Goal: Information Seeking & Learning: Learn about a topic

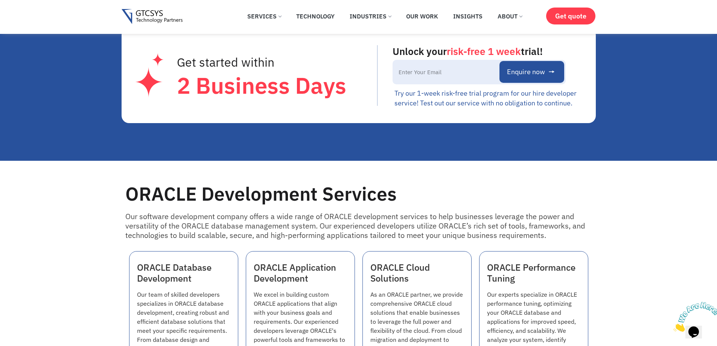
scroll to position [565, 0]
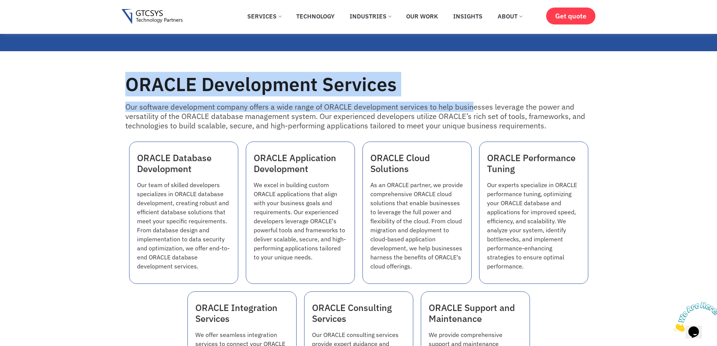
drag, startPoint x: 128, startPoint y: 81, endPoint x: 439, endPoint y: 102, distance: 312.0
click at [439, 102] on div "ORACLE Development Services Our software development company offers a wide rang…" at bounding box center [359, 255] width 474 height 371
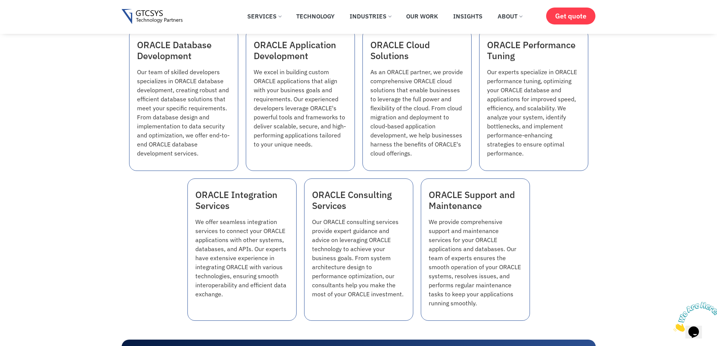
scroll to position [640, 0]
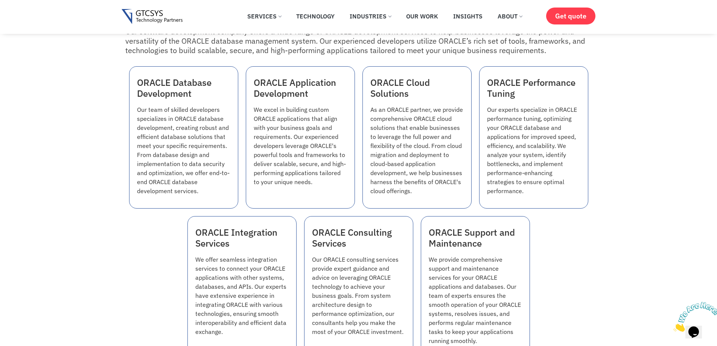
click at [602, 301] on div "ORACLE Development Services Our software development company offers a wide rang…" at bounding box center [358, 180] width 717 height 371
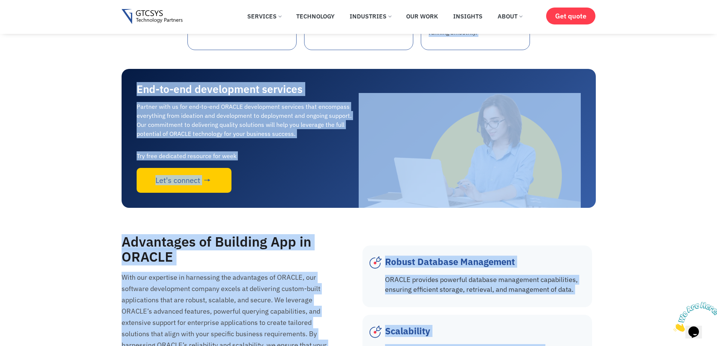
scroll to position [954, 0]
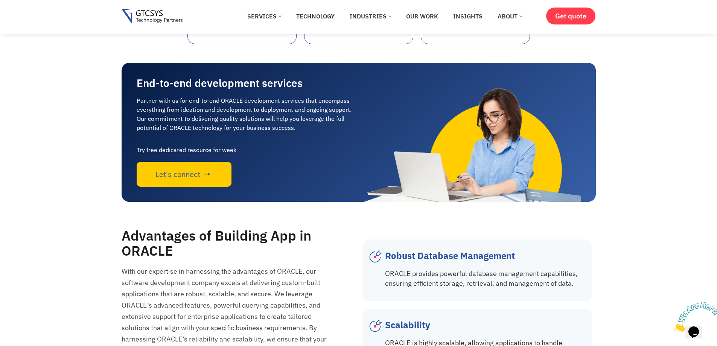
drag, startPoint x: 125, startPoint y: 56, endPoint x: 535, endPoint y: 38, distance: 410.7
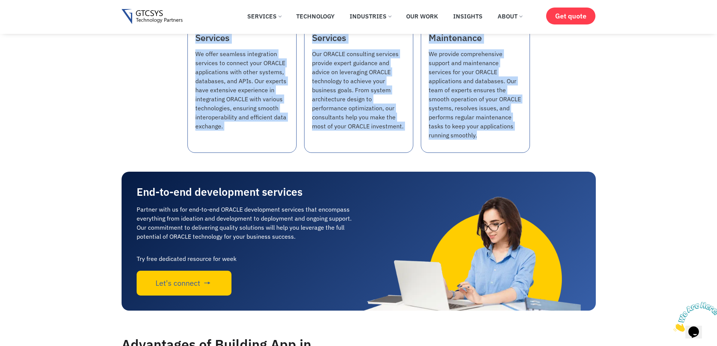
scroll to position [841, 0]
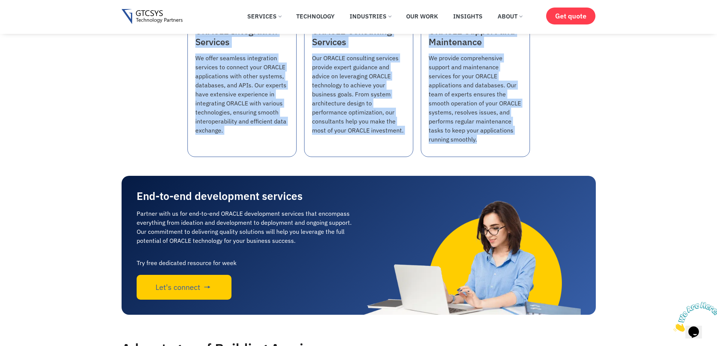
copy div "LOREMI Dolorsitame Consecte Adi elitsedd eiusmodtemp incidid utlabo e dolo magn…"
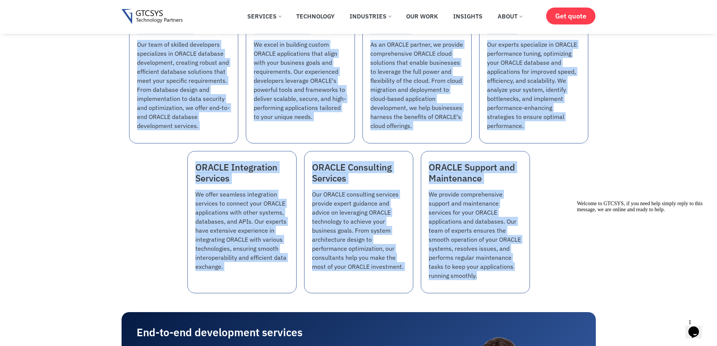
scroll to position [766, 0]
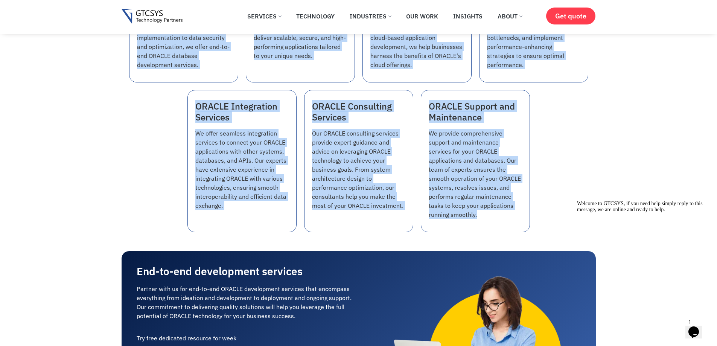
click at [111, 165] on div "ORACLE Development Services Our software development company offers a wide rang…" at bounding box center [358, 54] width 717 height 371
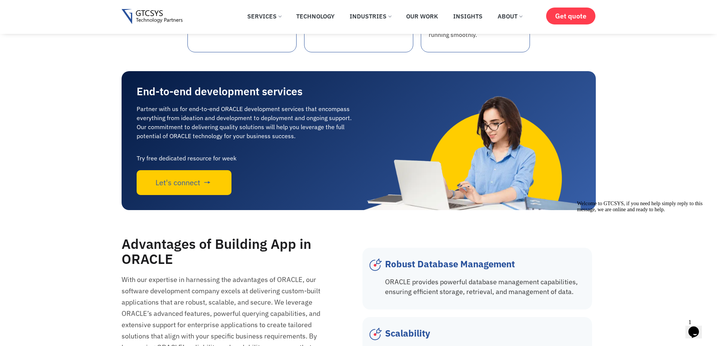
scroll to position [992, 0]
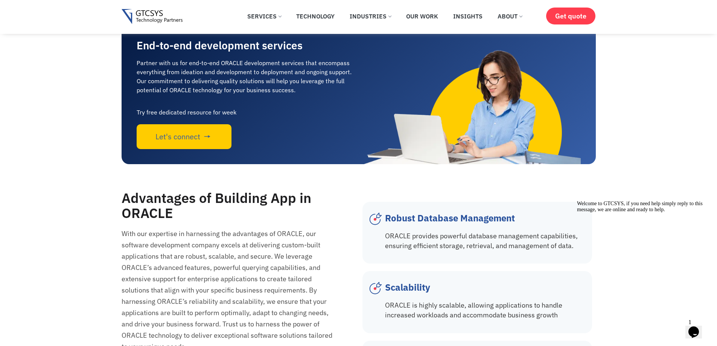
click at [150, 277] on div "With our expertise in harnessing the advantages of ORACLE, our software develop…" at bounding box center [228, 290] width 213 height 124
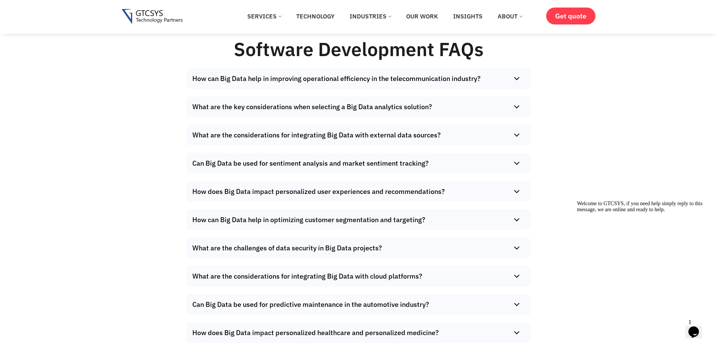
scroll to position [5982, 0]
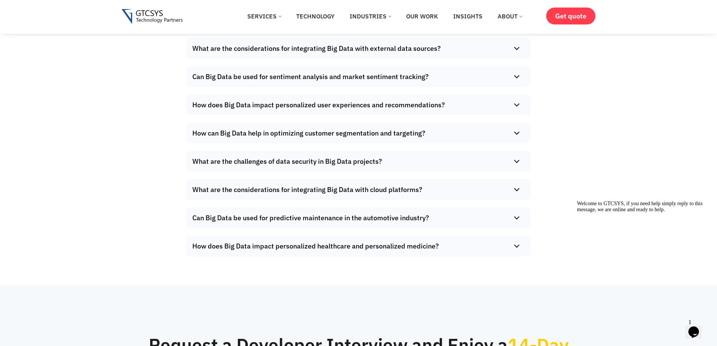
drag, startPoint x: 184, startPoint y: 69, endPoint x: 480, endPoint y: 64, distance: 295.9
click at [480, 64] on div "How can Big Data help in improving operational efficiency in the telecommunicat…" at bounding box center [358, 91] width 430 height 346
click at [238, 30] on summary "What are the key considerations when selecting a Big Data analytics solution?" at bounding box center [356, 20] width 340 height 21
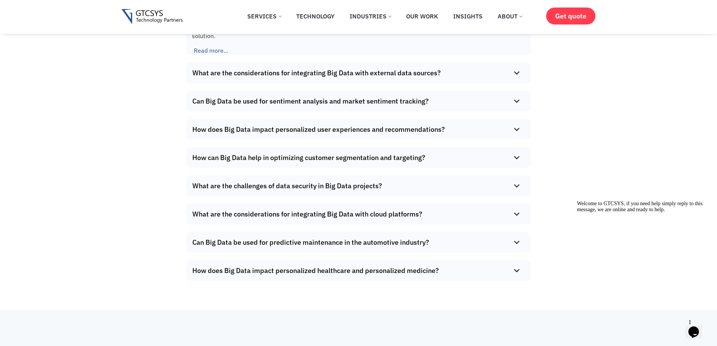
scroll to position [6095, 0]
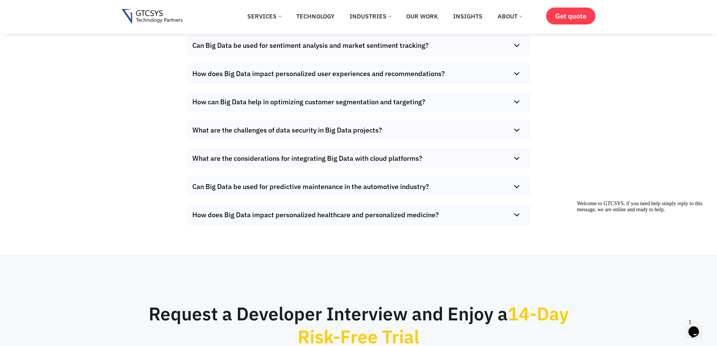
click at [289, 27] on summary "What are the considerations for integrating Big Data with external data sources?" at bounding box center [356, 17] width 340 height 21
